Goal: Information Seeking & Learning: Learn about a topic

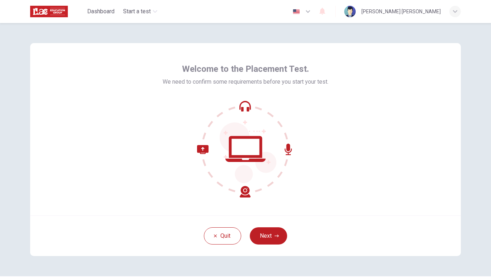
click at [463, 35] on div "Welcome to the Placement Test. We need to confirm some requirements before you …" at bounding box center [245, 149] width 453 height 253
click at [269, 239] on button "Next" at bounding box center [268, 235] width 37 height 17
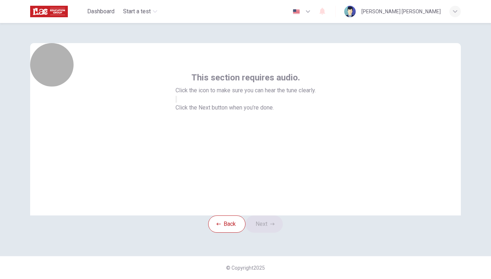
click at [176, 101] on icon "button" at bounding box center [176, 101] width 0 height 0
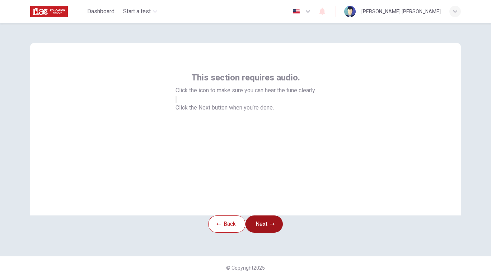
click at [261, 232] on button "Next" at bounding box center [263, 223] width 37 height 17
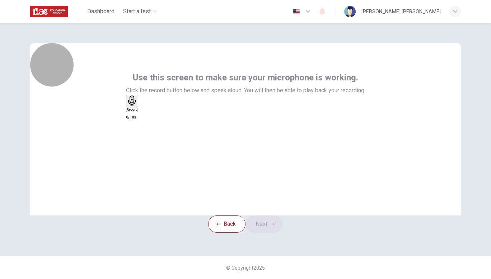
click at [136, 107] on icon "button" at bounding box center [132, 100] width 8 height 11
click at [139, 111] on h6 "Record" at bounding box center [133, 110] width 11 height 4
click at [134, 150] on h6 "Stop" at bounding box center [130, 152] width 7 height 4
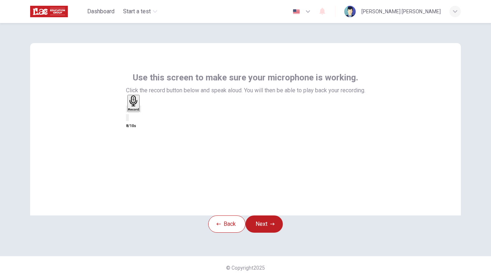
click at [147, 117] on icon "button" at bounding box center [145, 114] width 4 height 5
click at [270, 232] on button "Next" at bounding box center [263, 223] width 37 height 17
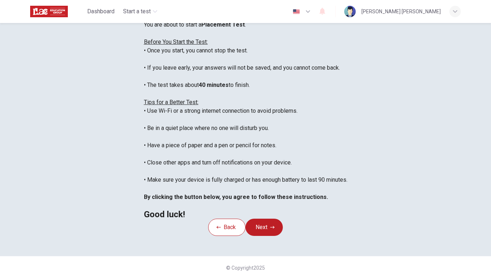
scroll to position [116, 0]
click at [274, 222] on button "Next" at bounding box center [263, 226] width 37 height 17
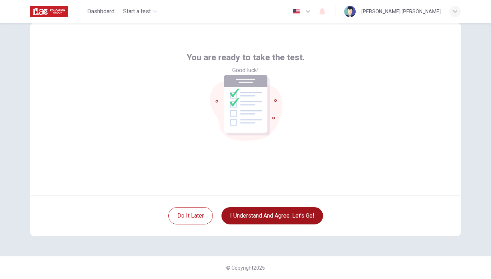
scroll to position [20, 0]
click at [270, 215] on button "I understand and agree. Let’s go!" at bounding box center [271, 215] width 101 height 17
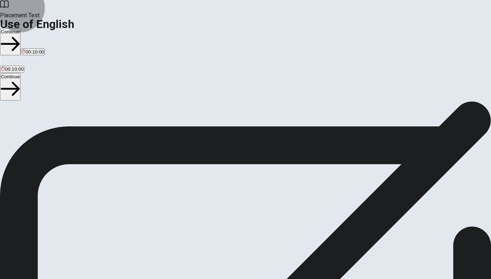
click at [20, 28] on button "Continue" at bounding box center [10, 41] width 20 height 27
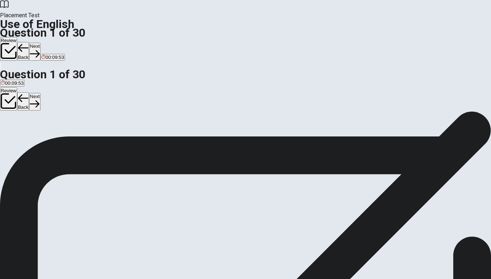
click at [8, 129] on div "A" at bounding box center [4, 131] width 7 height 5
click at [40, 43] on button "Next" at bounding box center [34, 52] width 11 height 18
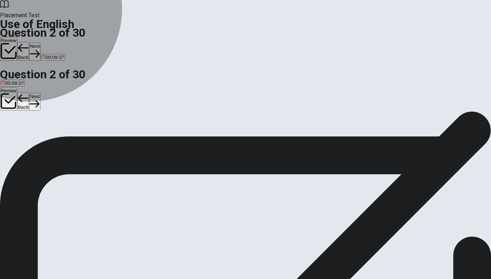
click at [74, 140] on span "were eating" at bounding box center [61, 136] width 25 height 5
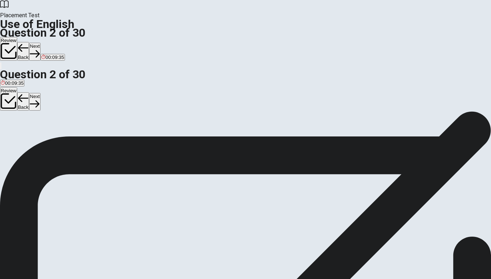
click at [40, 43] on button "Next" at bounding box center [34, 52] width 11 height 18
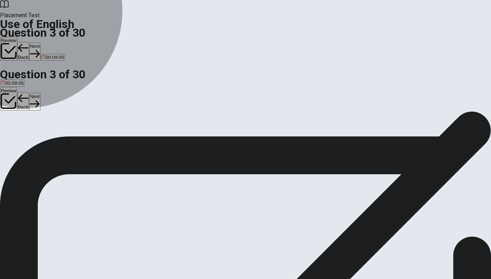
click at [42, 140] on span "were finished" at bounding box center [27, 136] width 28 height 5
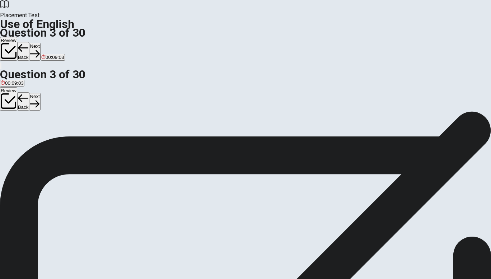
click at [40, 43] on button "Next" at bounding box center [34, 52] width 11 height 18
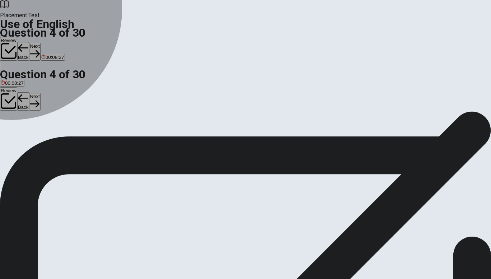
click at [39, 134] on div "C" at bounding box center [36, 131] width 6 height 5
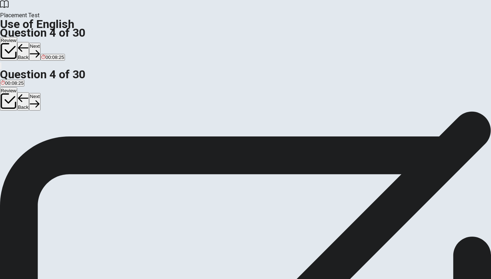
click at [40, 43] on button "Next" at bounding box center [34, 52] width 11 height 18
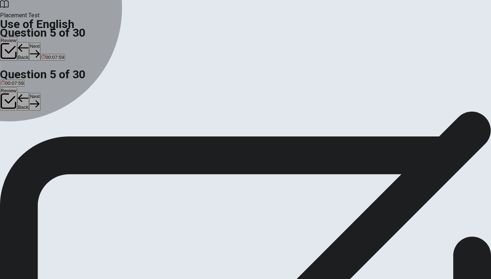
click at [35, 134] on div "C" at bounding box center [30, 131] width 10 height 5
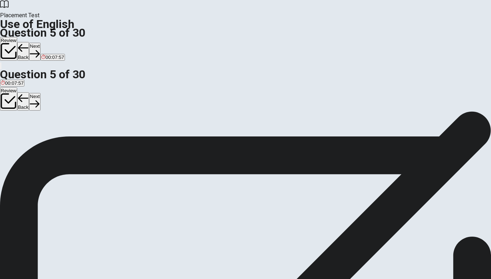
click at [40, 43] on button "Next" at bounding box center [34, 52] width 11 height 18
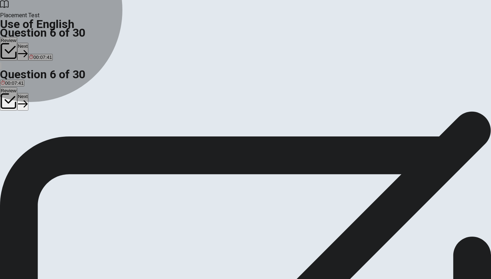
click at [27, 134] on span "hardworking" at bounding box center [14, 136] width 26 height 5
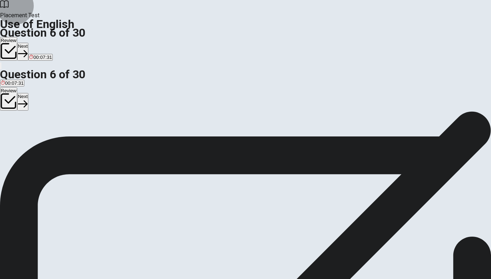
click at [28, 43] on button "Next" at bounding box center [22, 52] width 11 height 18
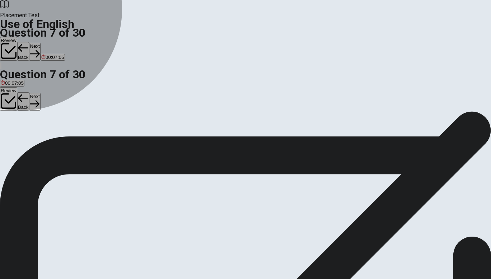
click at [38, 140] on span "eat" at bounding box center [35, 136] width 7 height 5
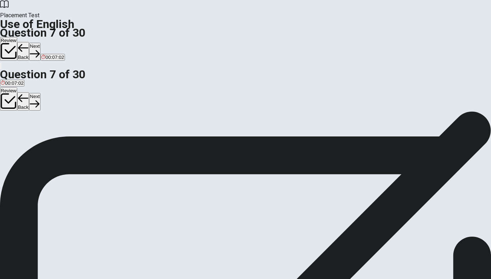
click at [40, 43] on button "Next" at bounding box center [34, 52] width 11 height 18
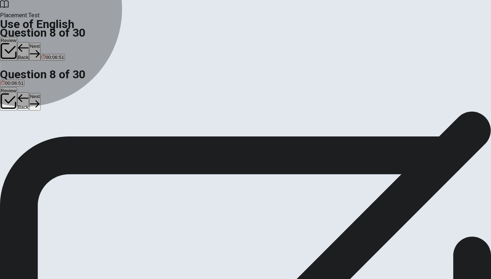
click at [79, 140] on span "A brush" at bounding box center [71, 136] width 16 height 5
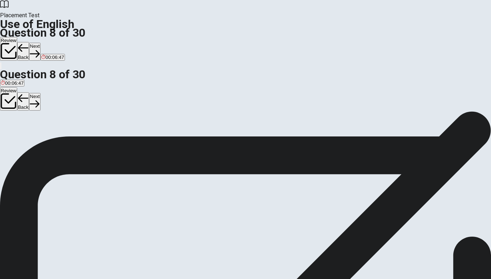
click at [40, 43] on button "Next" at bounding box center [34, 52] width 11 height 18
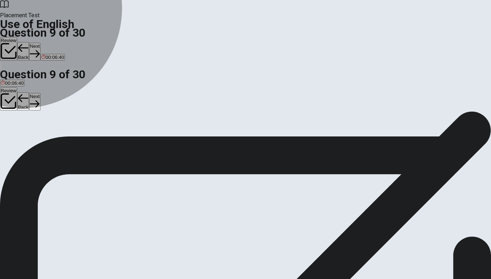
click at [22, 139] on span "clean" at bounding box center [16, 136] width 11 height 5
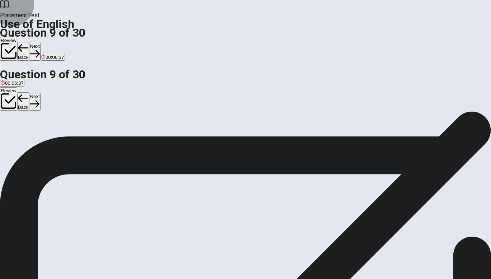
click at [40, 43] on button "Next" at bounding box center [34, 52] width 11 height 18
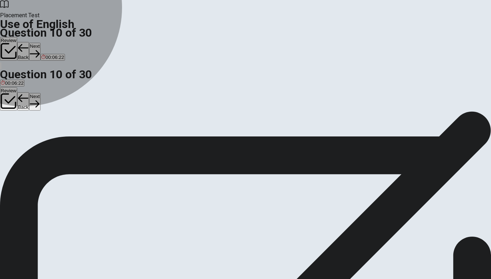
click at [8, 134] on span "Are" at bounding box center [5, 136] width 8 height 5
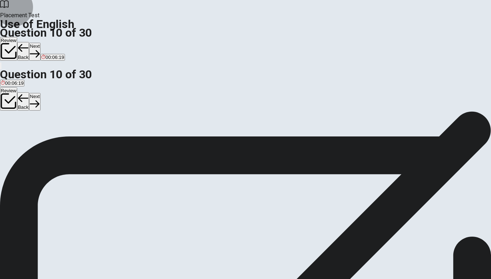
click at [40, 43] on button "Next" at bounding box center [34, 52] width 11 height 18
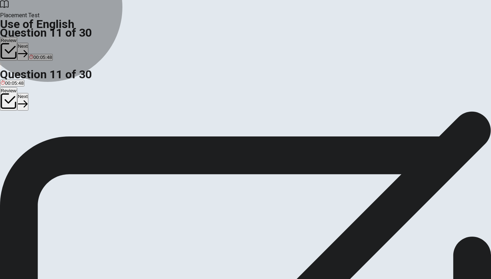
click at [32, 134] on span "had completed" at bounding box center [16, 136] width 31 height 5
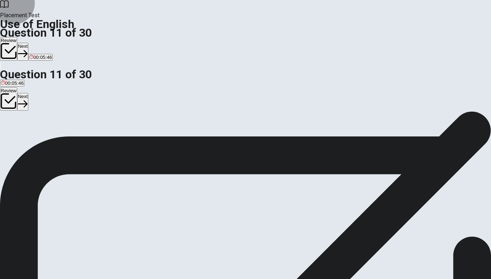
click at [28, 43] on button "Next" at bounding box center [22, 52] width 11 height 18
click at [26, 134] on span "does he live" at bounding box center [13, 136] width 25 height 5
click at [40, 43] on button "Next" at bounding box center [34, 52] width 11 height 18
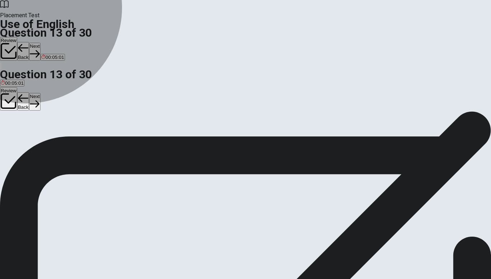
click at [38, 140] on span "mustn’t" at bounding box center [30, 136] width 15 height 5
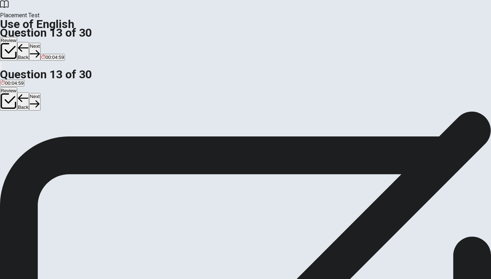
click at [40, 43] on button "Next" at bounding box center [34, 52] width 11 height 18
click at [45, 140] on span "had" at bounding box center [41, 136] width 8 height 5
click at [40, 43] on button "Next" at bounding box center [34, 52] width 11 height 18
click at [17, 134] on span "Enlarge" at bounding box center [9, 136] width 16 height 5
click at [40, 43] on button "Next" at bounding box center [34, 52] width 11 height 18
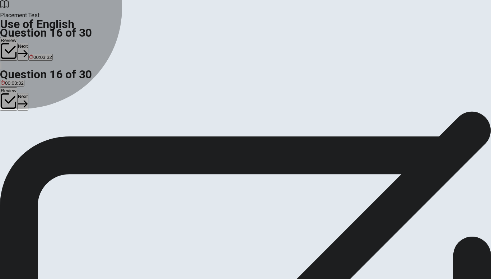
click at [21, 139] on span "pull" at bounding box center [17, 136] width 8 height 5
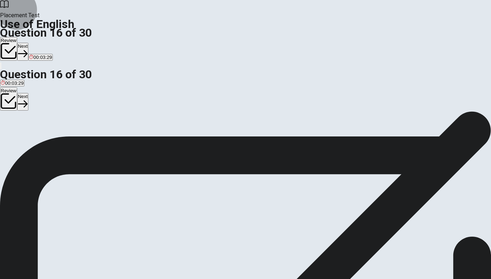
click at [28, 43] on button "Next" at bounding box center [22, 52] width 11 height 18
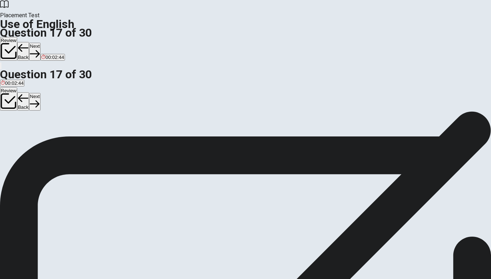
click at [52, 140] on span "violent" at bounding box center [45, 136] width 14 height 5
click at [39, 49] on icon "button" at bounding box center [35, 54] width 10 height 10
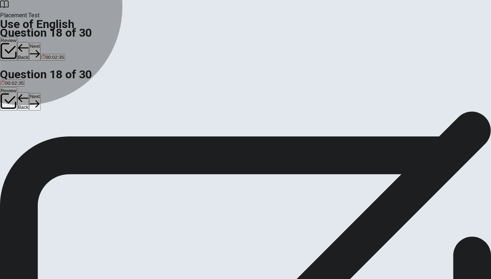
click at [40, 140] on span "easy" at bounding box center [35, 136] width 10 height 5
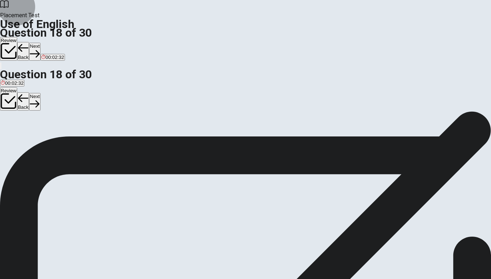
click at [40, 43] on button "Next" at bounding box center [34, 52] width 11 height 18
click at [9, 134] on span "sad" at bounding box center [5, 136] width 8 height 5
click at [40, 43] on button "Next" at bounding box center [34, 52] width 11 height 18
click at [36, 140] on span "Do" at bounding box center [32, 136] width 6 height 5
click at [40, 43] on button "Next" at bounding box center [34, 52] width 11 height 18
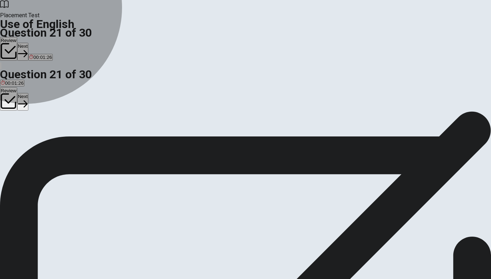
click at [14, 138] on span "was" at bounding box center [10, 136] width 9 height 5
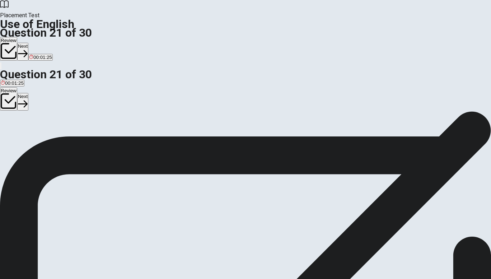
click at [28, 43] on button "Next" at bounding box center [22, 52] width 11 height 18
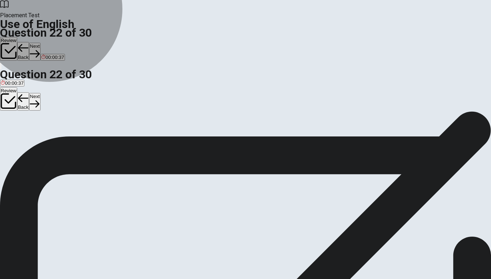
click at [42, 134] on span "will have completed" at bounding box center [22, 136] width 42 height 5
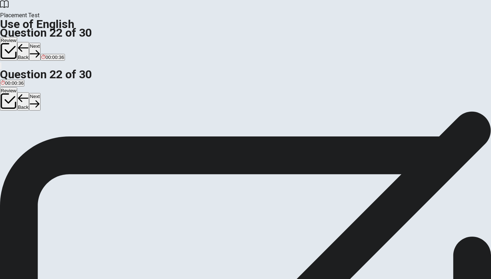
click at [40, 43] on button "Next" at bounding box center [34, 52] width 11 height 18
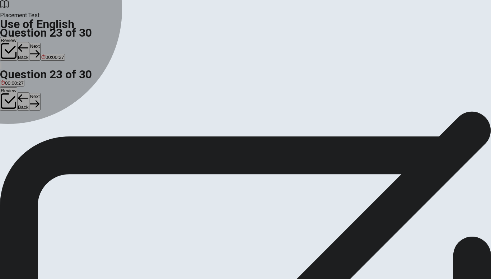
click at [35, 134] on div "B" at bounding box center [26, 131] width 17 height 5
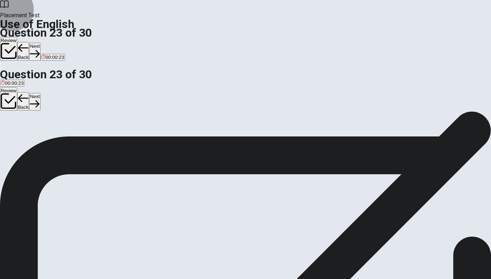
click at [40, 43] on button "Next" at bounding box center [34, 52] width 11 height 18
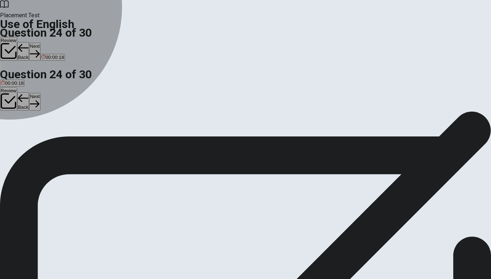
click at [41, 134] on div "D" at bounding box center [36, 131] width 9 height 5
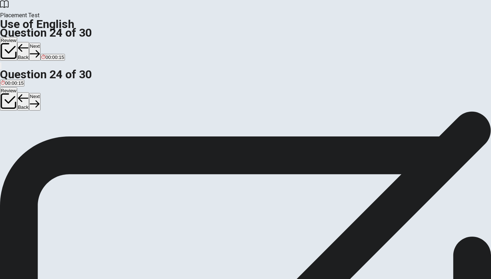
click at [40, 43] on button "Next" at bounding box center [34, 52] width 11 height 18
click at [91, 134] on div "D" at bounding box center [71, 131] width 41 height 5
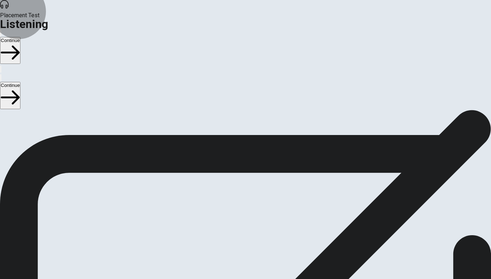
click at [20, 37] on button "Continue" at bounding box center [10, 50] width 20 height 27
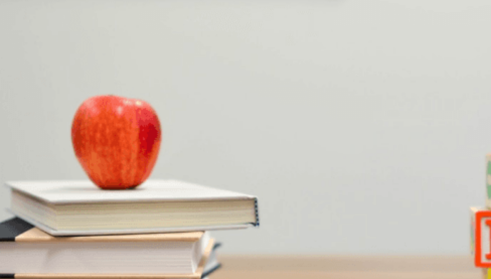
scroll to position [14, 0]
click at [125, 142] on div "D" at bounding box center [99, 138] width 51 height 5
click at [107, 172] on span "She finds it helpful" at bounding box center [87, 174] width 39 height 5
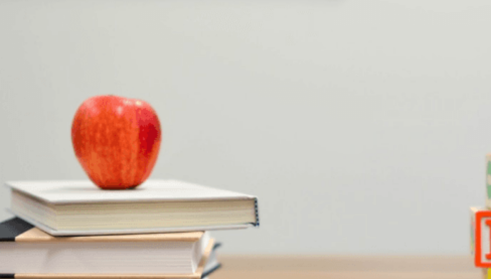
click at [125, 196] on button "C Reading directly from slides" at bounding box center [95, 202] width 60 height 12
click at [51, 226] on button "A It can be overwhelming" at bounding box center [25, 232] width 51 height 12
click at [31, 221] on span "A presentation" at bounding box center [16, 223] width 30 height 5
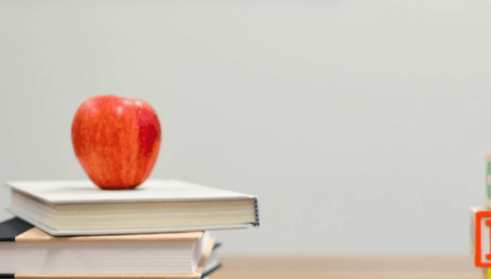
scroll to position [45, 0]
click at [20, 37] on button "Continue" at bounding box center [10, 50] width 20 height 27
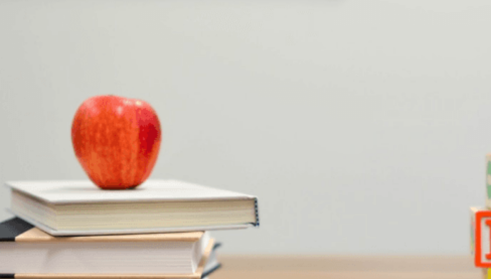
type input "0"
click at [114, 172] on span "Do the writing" at bounding box center [99, 174] width 29 height 5
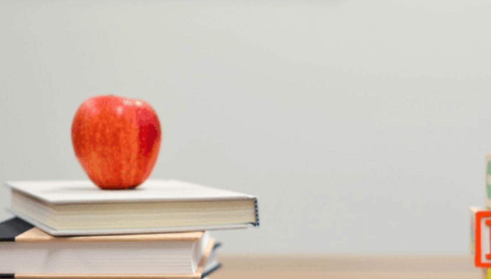
click at [162, 166] on button "D Give the presentation" at bounding box center [138, 172] width 47 height 12
click at [37, 202] on span "Research" at bounding box center [27, 204] width 20 height 5
click at [41, 226] on button "A [PERSON_NAME]" at bounding box center [20, 232] width 41 height 12
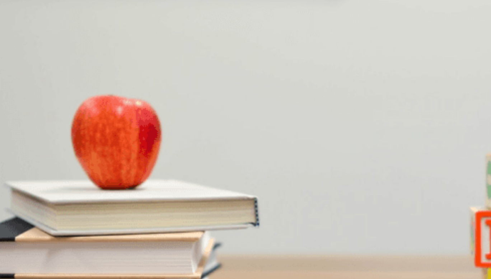
scroll to position [668, 0]
click at [103, 262] on span "A group project" at bounding box center [87, 264] width 32 height 5
click at [72, 142] on span "She is confused" at bounding box center [55, 144] width 34 height 5
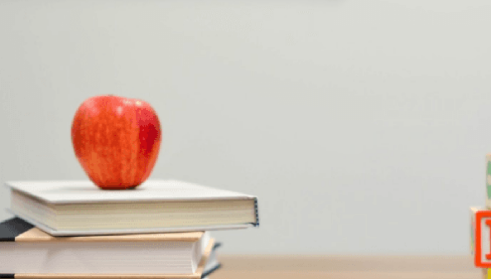
type input "0"
click at [32, 208] on button "A Plan a concert" at bounding box center [16, 214] width 32 height 12
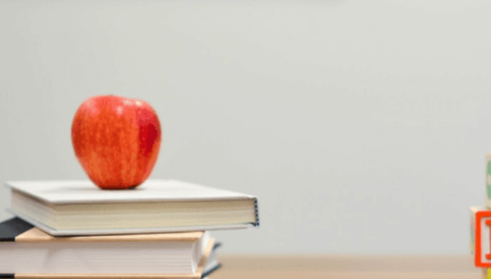
click at [56, 219] on span "A charity event" at bounding box center [39, 221] width 31 height 5
click at [194, 147] on span "Outdoors at the [GEOGRAPHIC_DATA]" at bounding box center [152, 144] width 84 height 5
click at [116, 172] on span "Partnering with local businesses" at bounding box center [82, 174] width 68 height 5
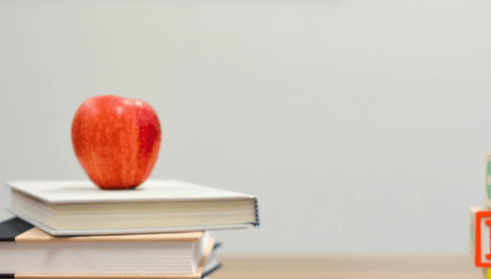
scroll to position [355, 0]
click at [86, 202] on span "“Celebrate Community”" at bounding box center [61, 204] width 49 height 5
click at [170, 232] on span "Reach out to local businesses for support" at bounding box center [126, 234] width 88 height 5
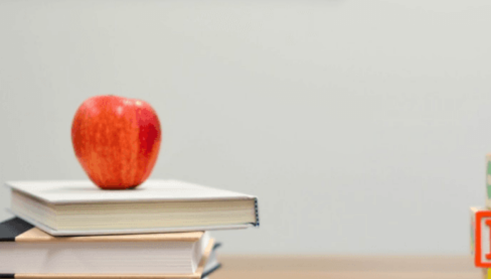
type input "0"
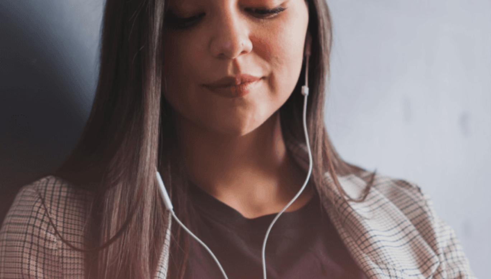
scroll to position [33, 0]
click at [20, 37] on button "Continue" at bounding box center [10, 50] width 20 height 27
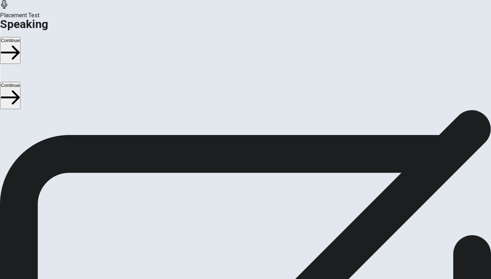
click at [251, 205] on icon at bounding box center [244, 210] width 14 height 10
click at [260, 220] on button "Record Again" at bounding box center [245, 237] width 30 height 35
click at [244, 226] on icon "Play Audio" at bounding box center [240, 230] width 7 height 9
click at [20, 37] on button "Continue" at bounding box center [10, 50] width 20 height 27
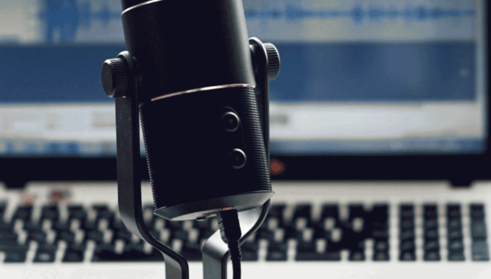
click at [20, 37] on button "Continue" at bounding box center [10, 50] width 20 height 27
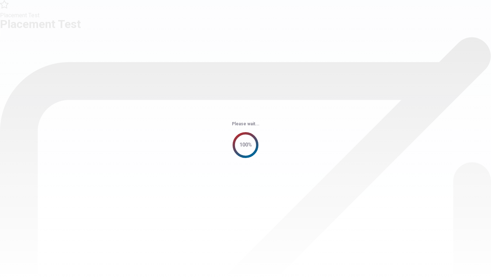
scroll to position [0, 0]
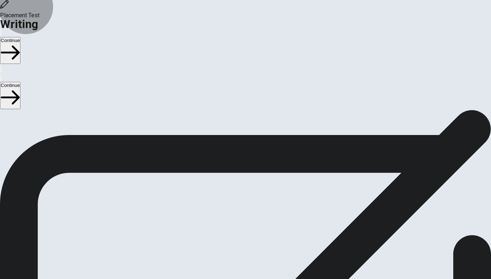
click at [20, 37] on button "Continue" at bounding box center [10, 50] width 20 height 27
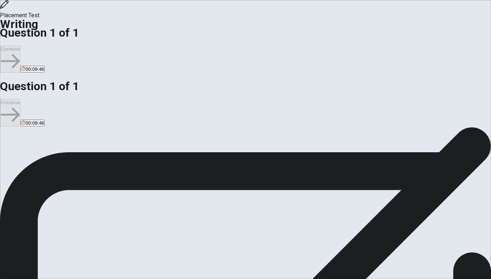
scroll to position [9, 0]
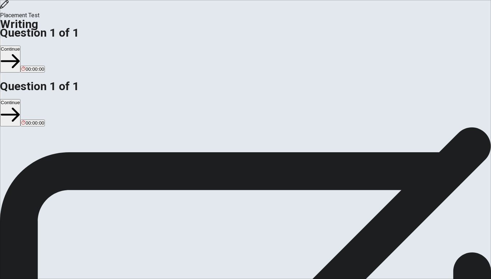
type textarea "A place that has special meaning for me is my high school, because it reminds m…"
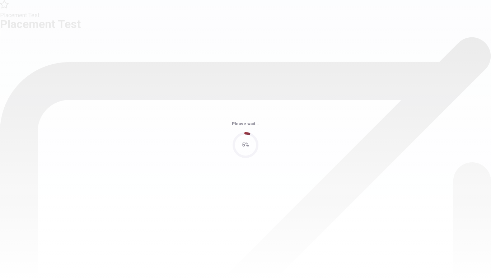
scroll to position [0, 0]
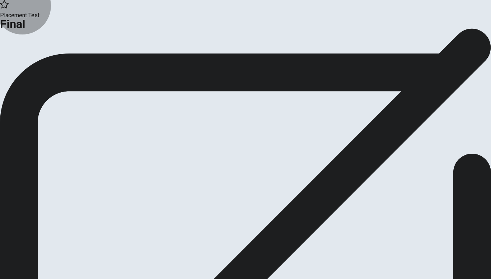
click at [29, 64] on button "Continue" at bounding box center [14, 59] width 29 height 10
